Goal: Information Seeking & Learning: Learn about a topic

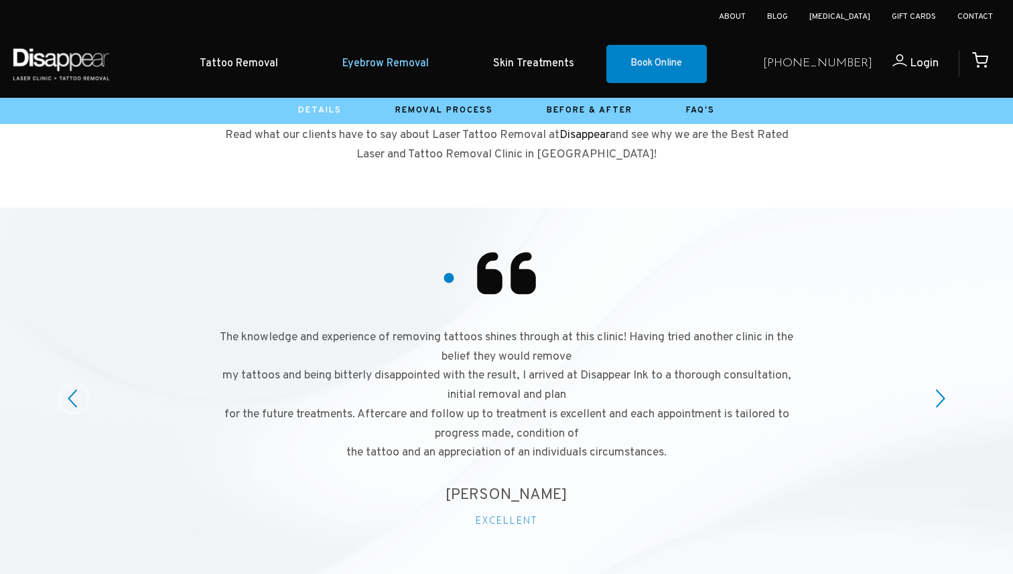
scroll to position [1439, 0]
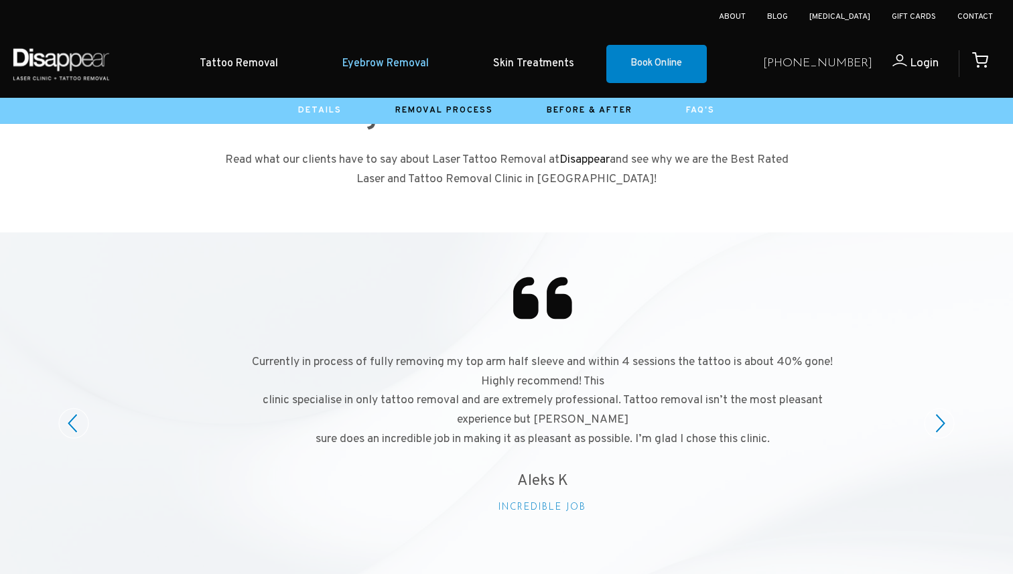
click at [696, 113] on link "FAQ's" at bounding box center [700, 110] width 29 height 11
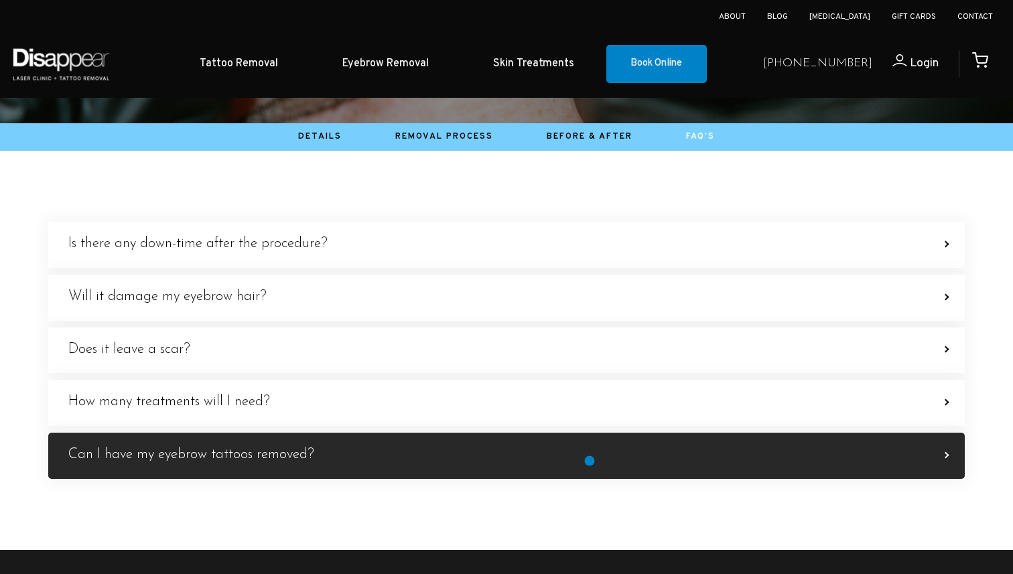
click at [590, 461] on label "Can I have my eyebrow tattoos removed? YES They can be successfully removed aft…" at bounding box center [506, 456] width 917 height 46
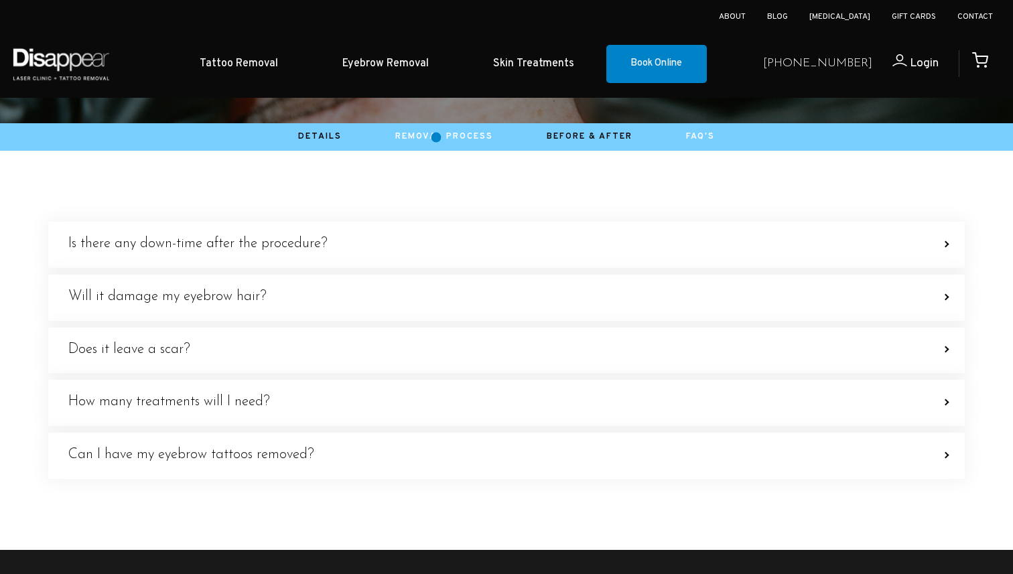
click at [436, 137] on link "Removal Process" at bounding box center [444, 136] width 98 height 11
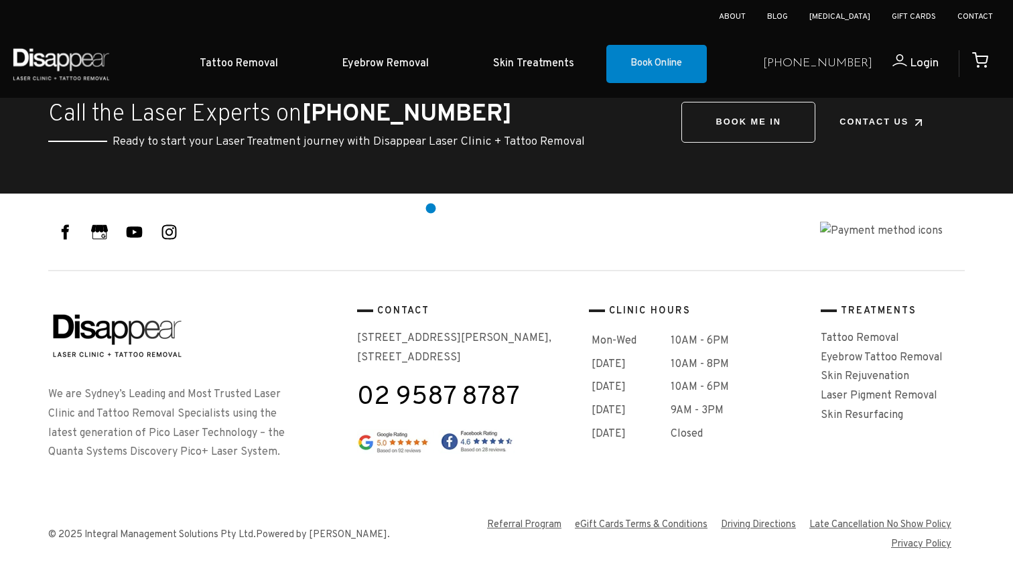
scroll to position [1630, 0]
